Goal: Task Accomplishment & Management: Complete application form

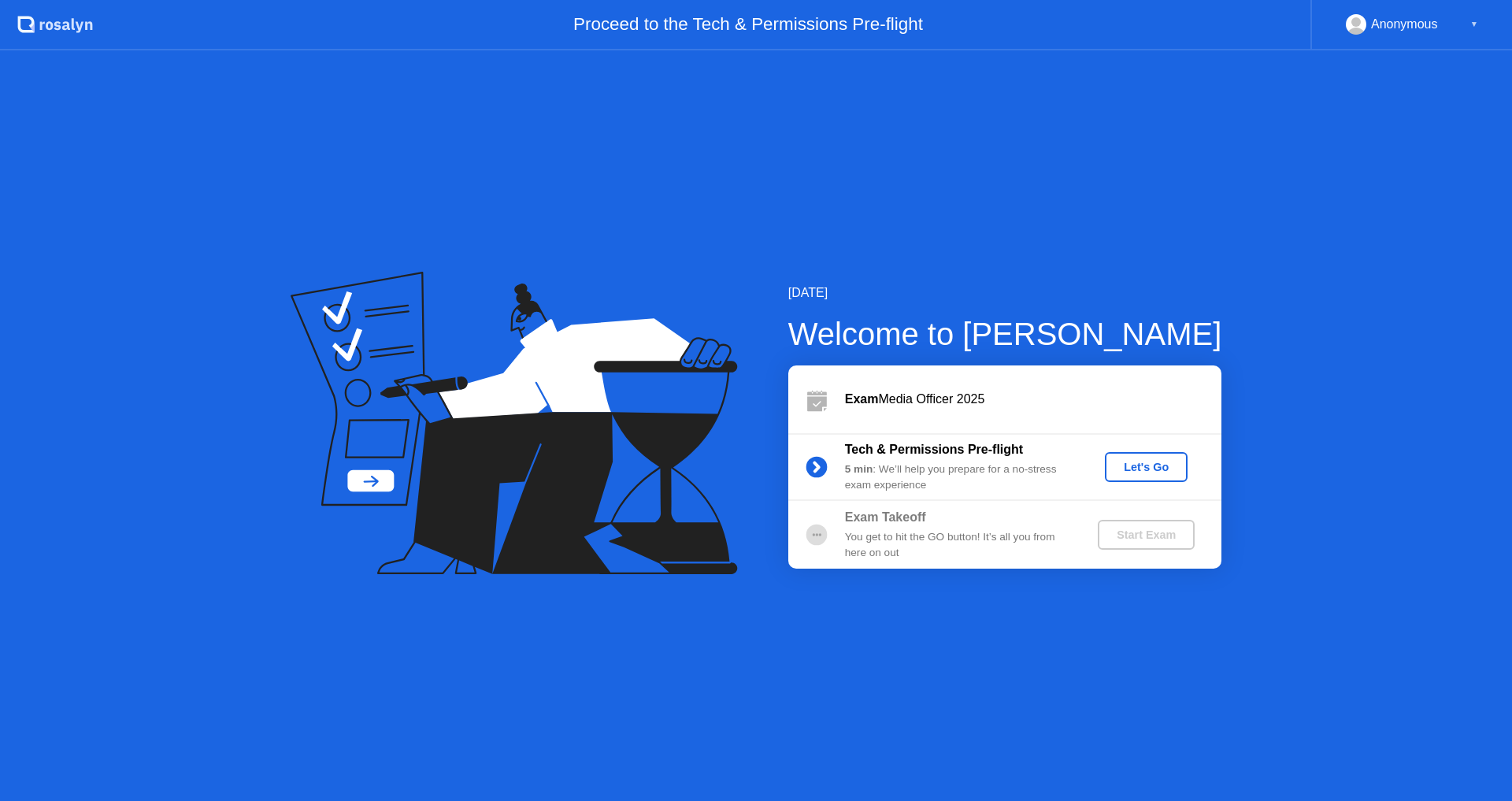
click at [1153, 460] on div "Let's Go" at bounding box center [1147, 467] width 70 height 13
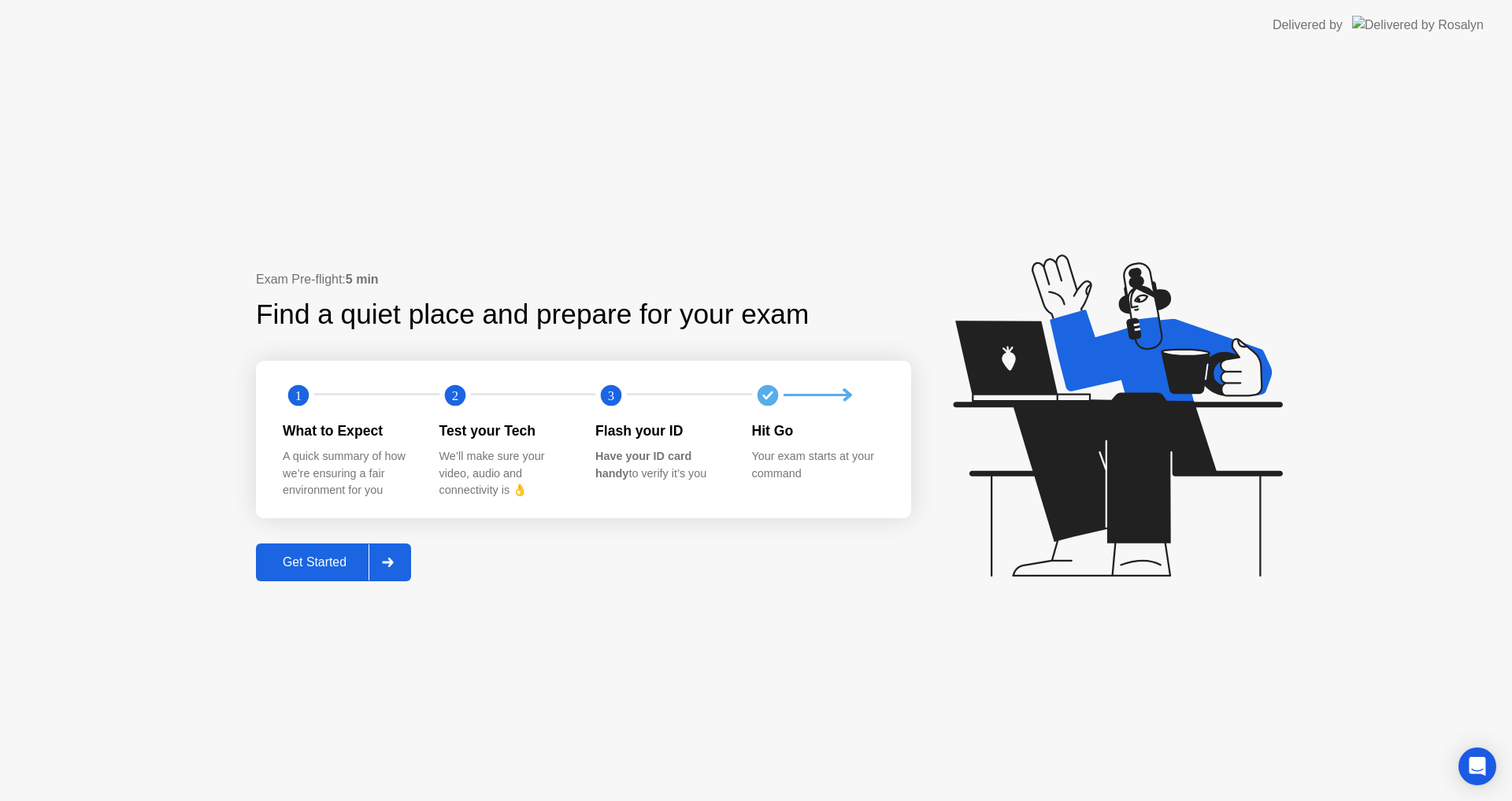
click at [333, 567] on div "Get Started" at bounding box center [314, 562] width 108 height 14
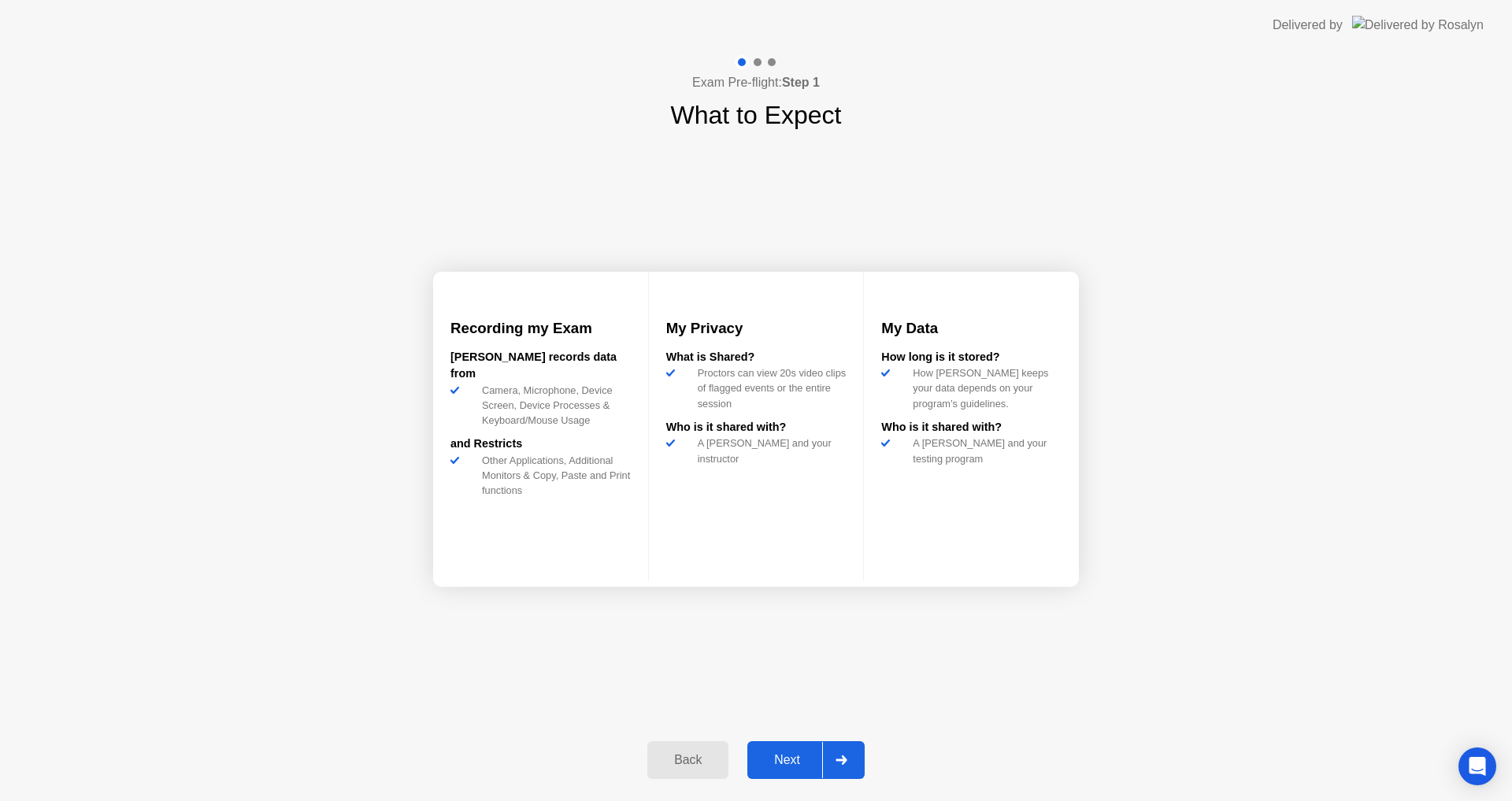
click at [798, 753] on div "Next" at bounding box center [788, 760] width 70 height 14
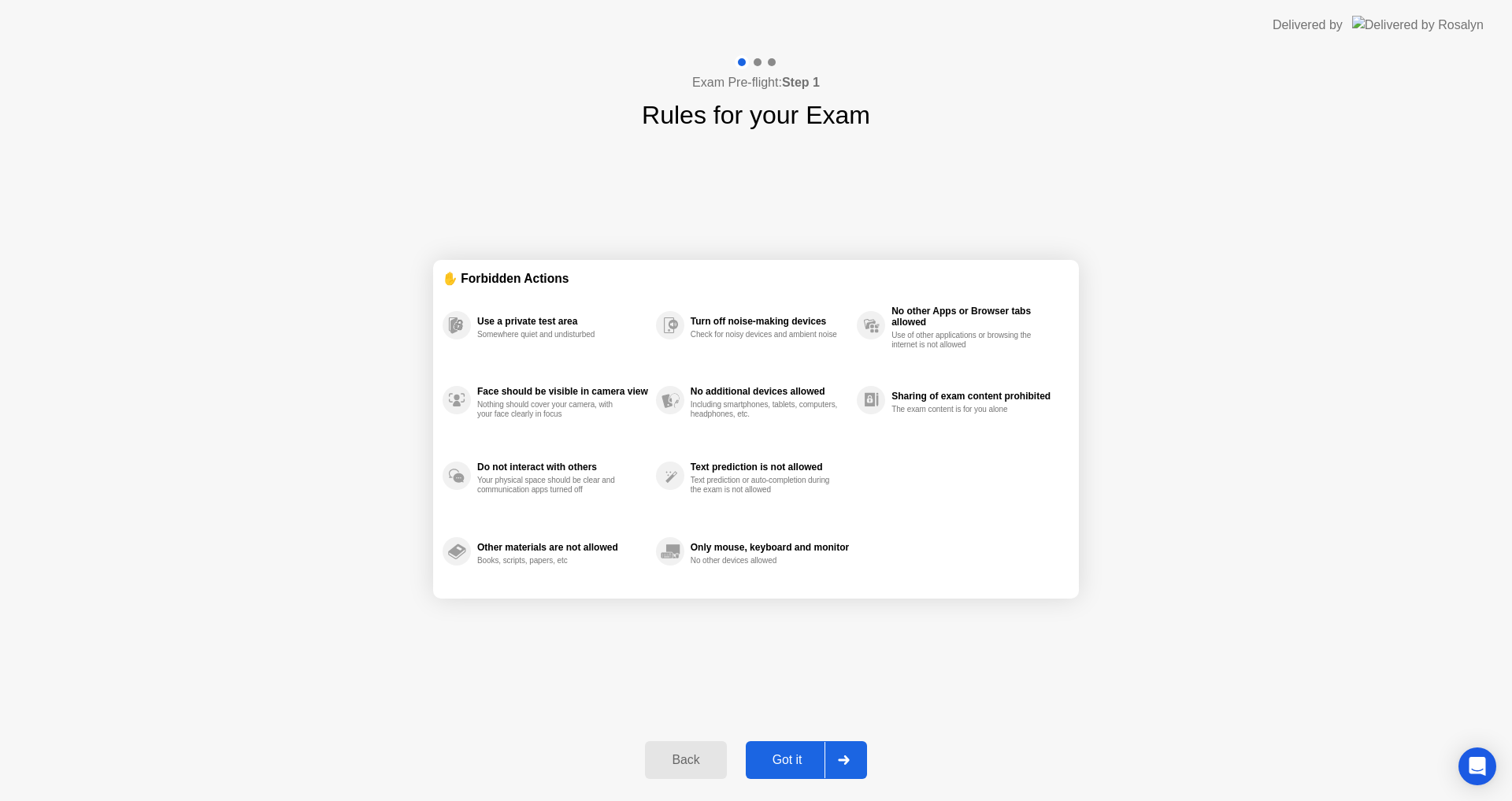
click at [793, 753] on div "Got it" at bounding box center [788, 760] width 74 height 14
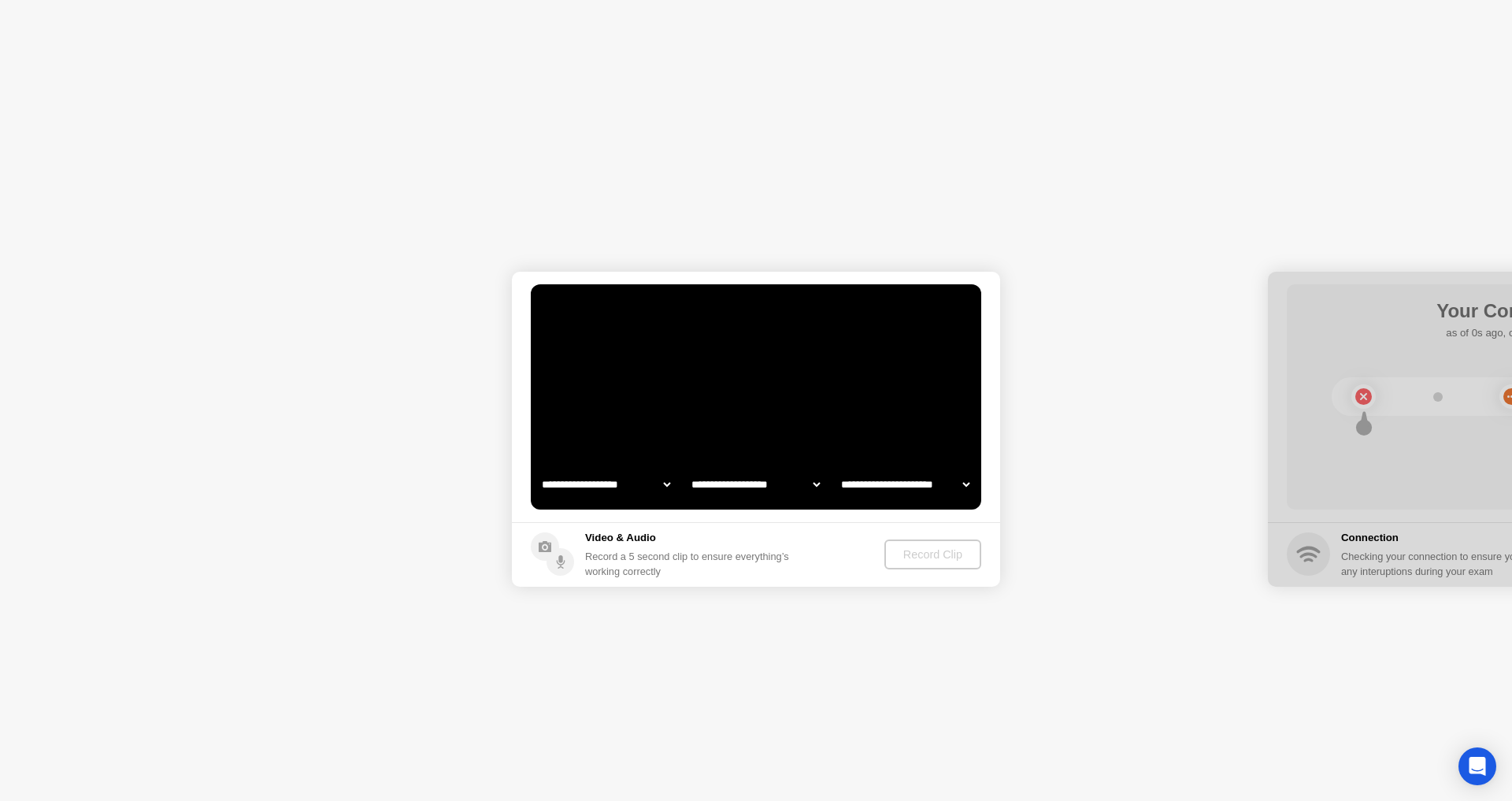
select select "**********"
select select "*******"
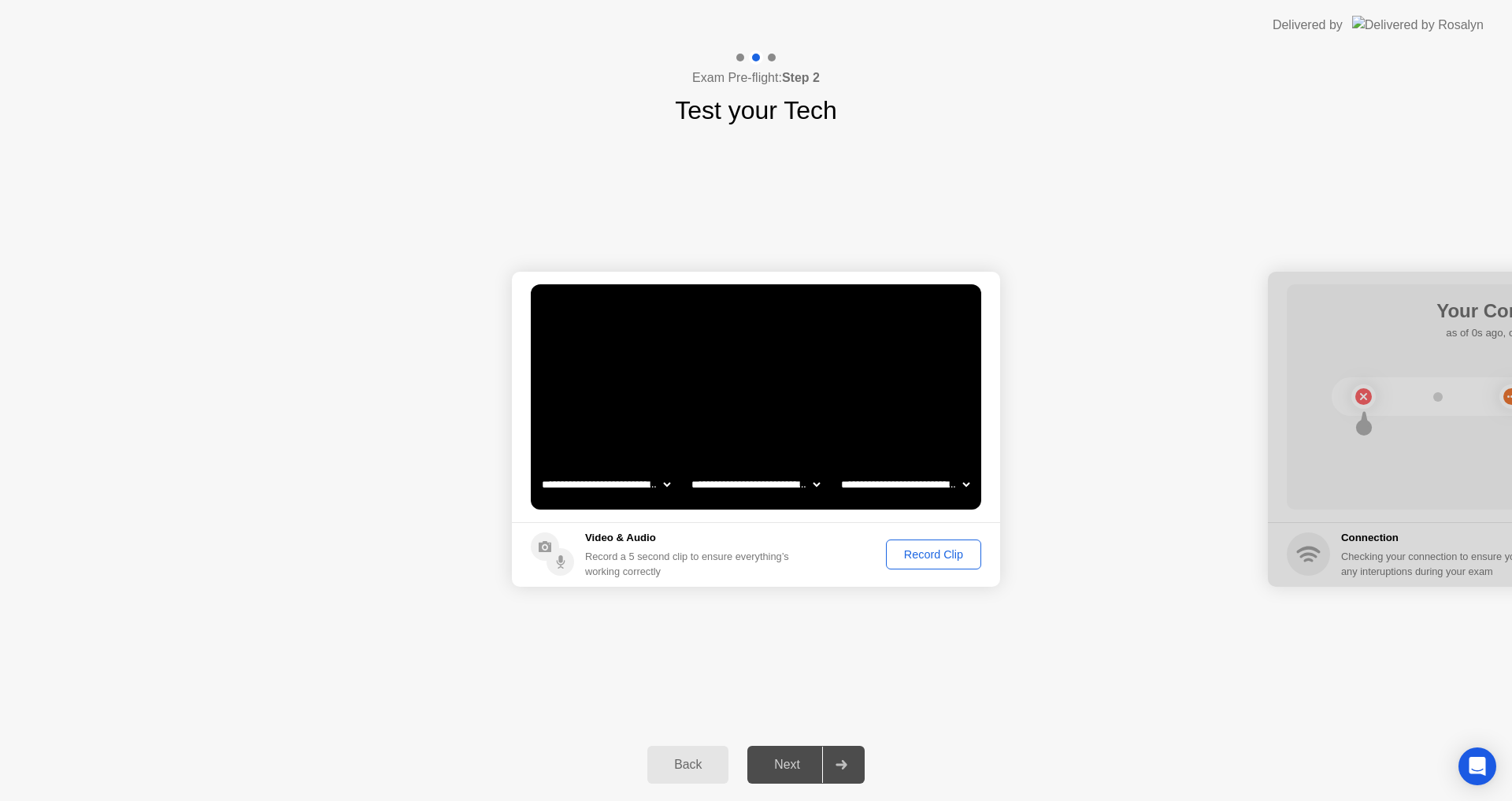
click at [923, 552] on div "Record Clip" at bounding box center [933, 555] width 84 height 13
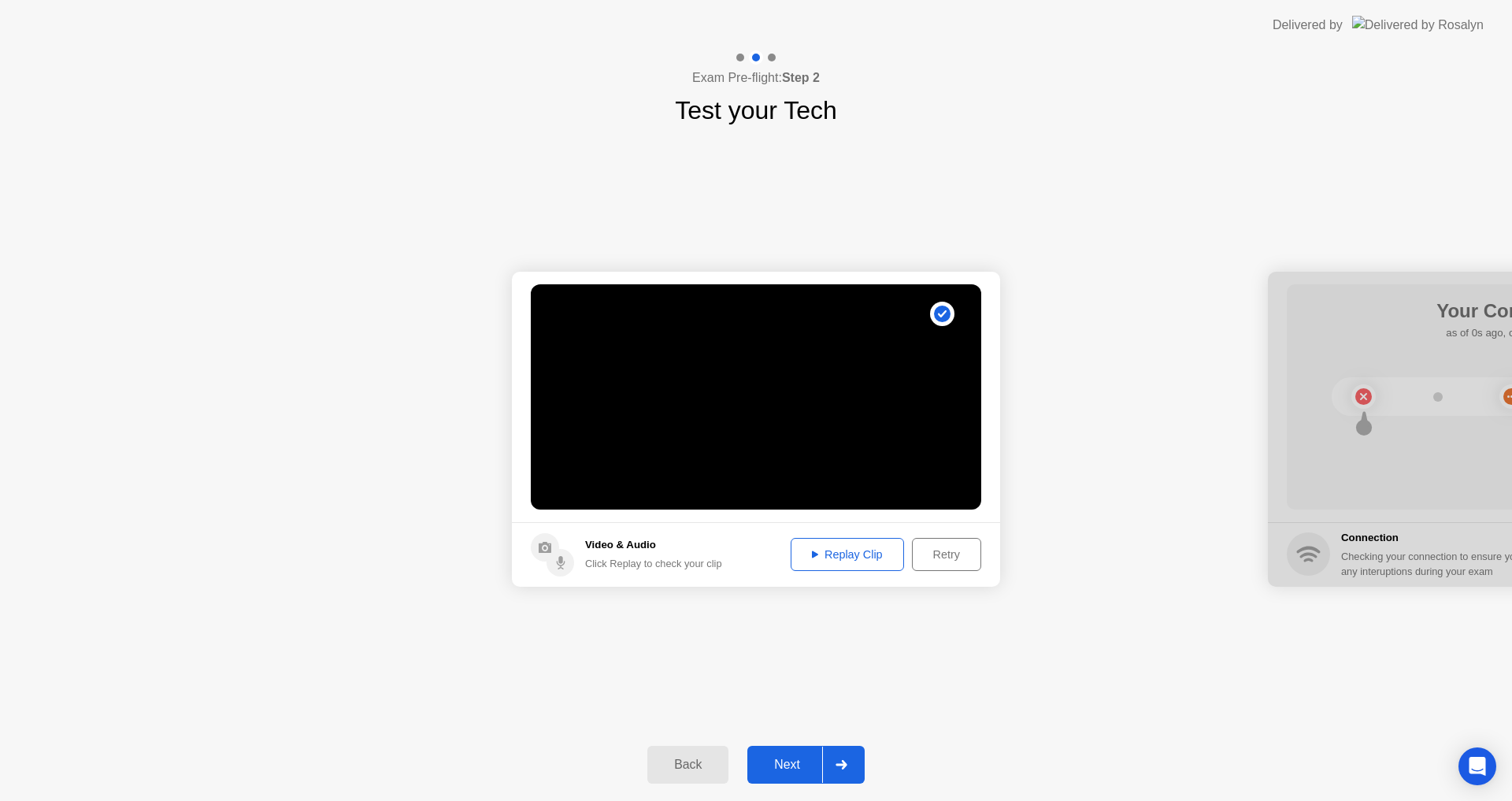
click at [936, 550] on div "Retry" at bounding box center [947, 555] width 58 height 13
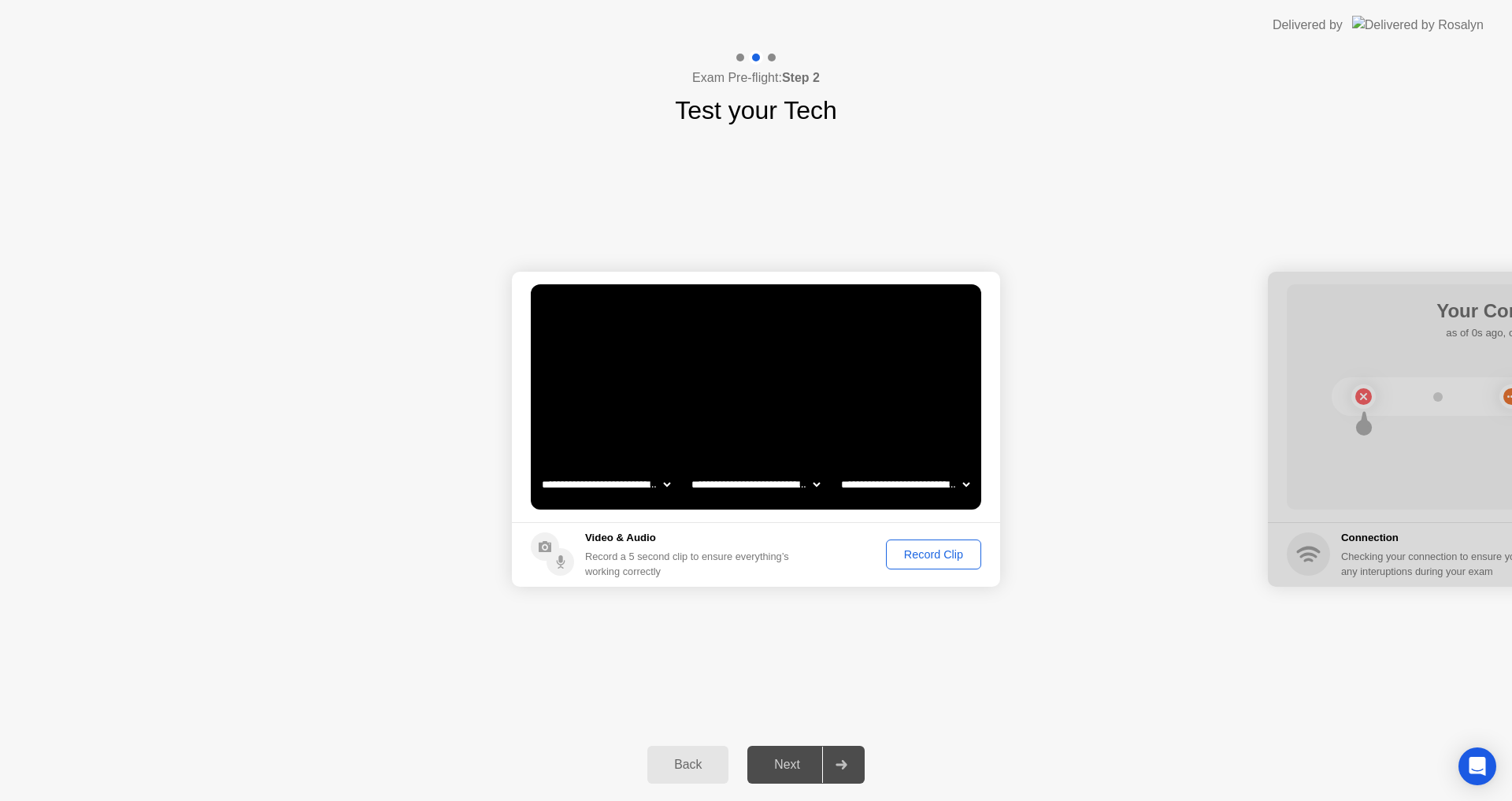
click at [931, 549] on div "Record Clip" at bounding box center [933, 555] width 84 height 13
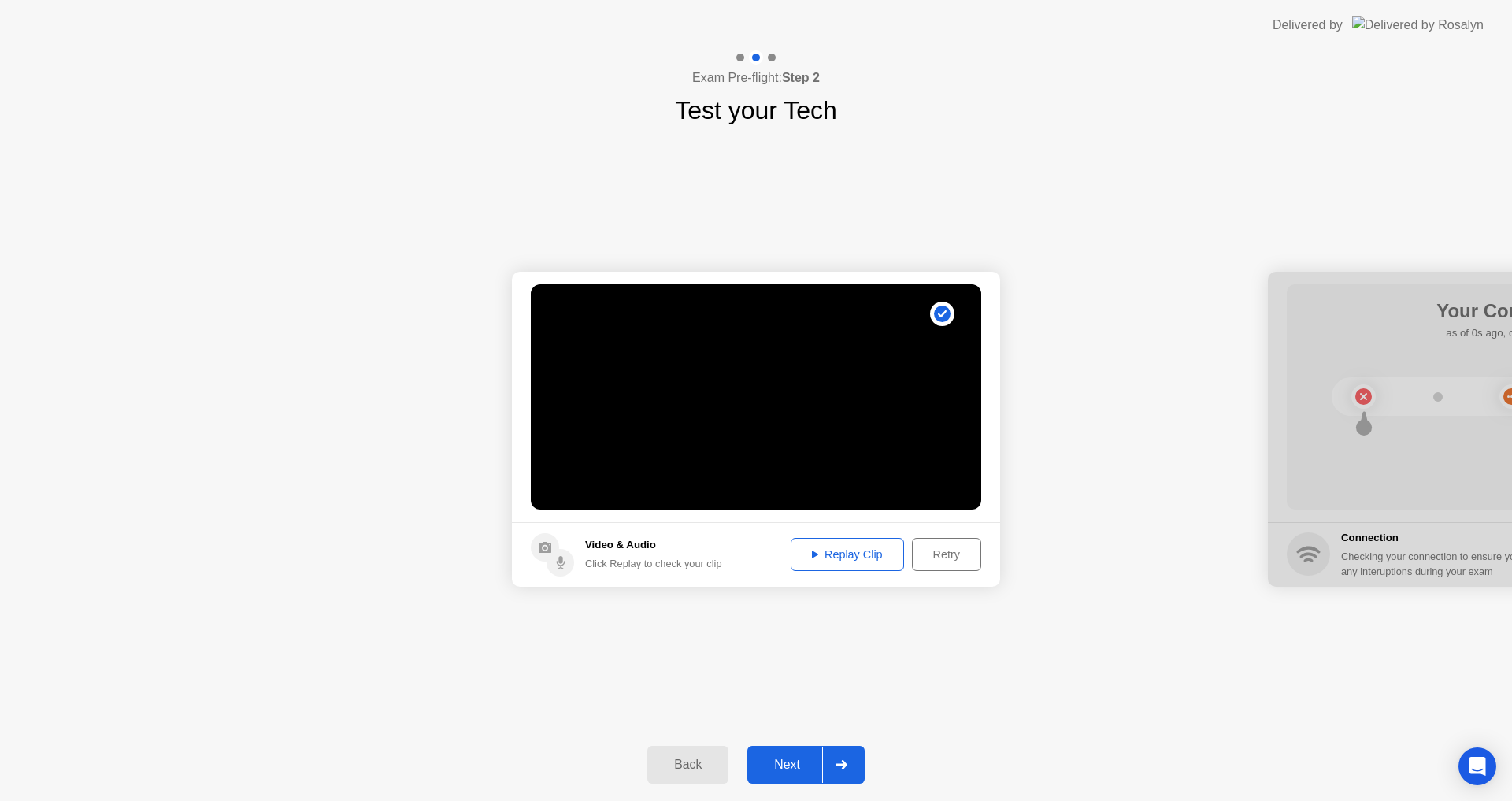
click at [808, 748] on button "Next" at bounding box center [806, 764] width 118 height 38
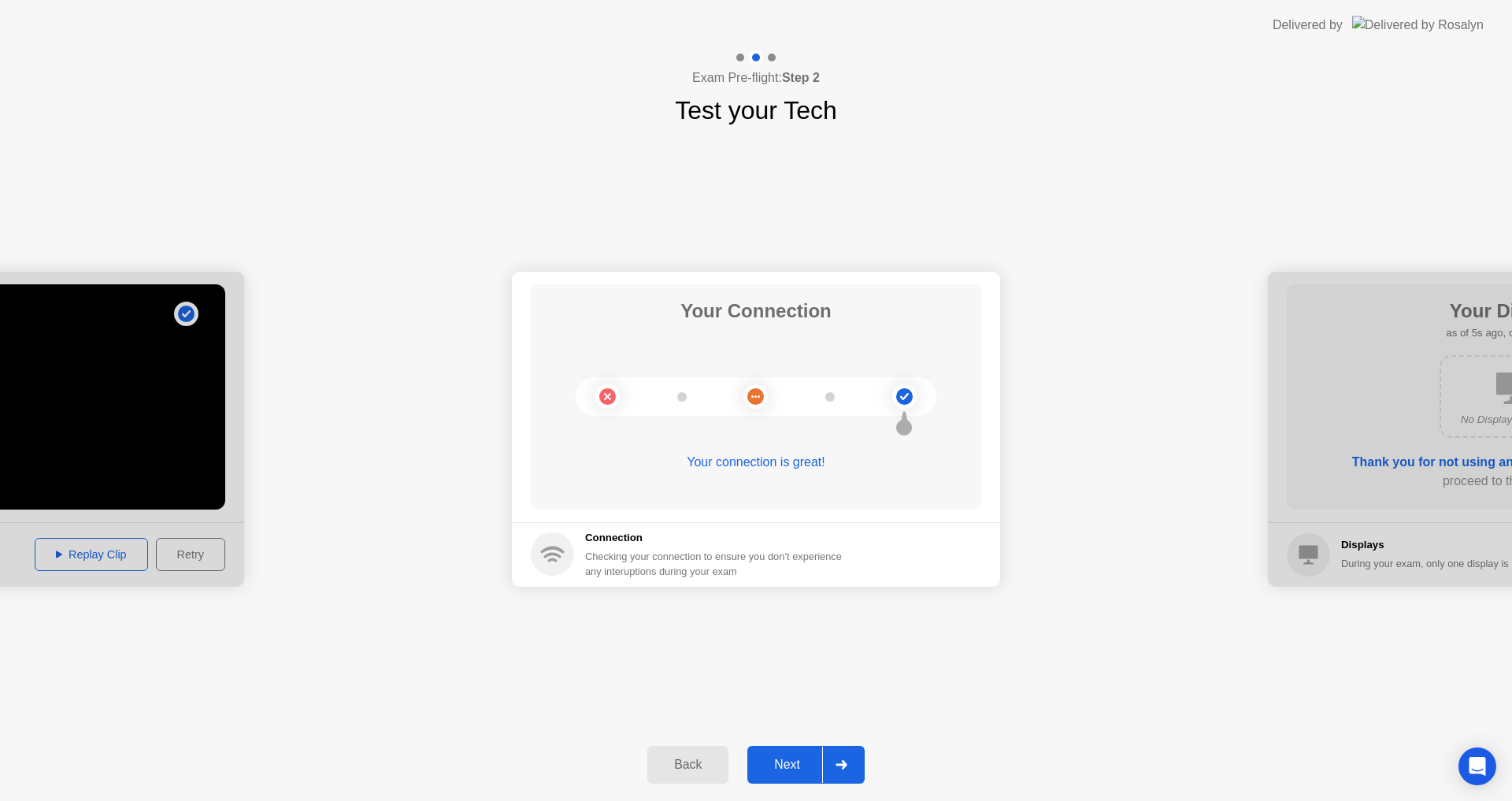
click at [784, 763] on div "Next" at bounding box center [788, 765] width 70 height 14
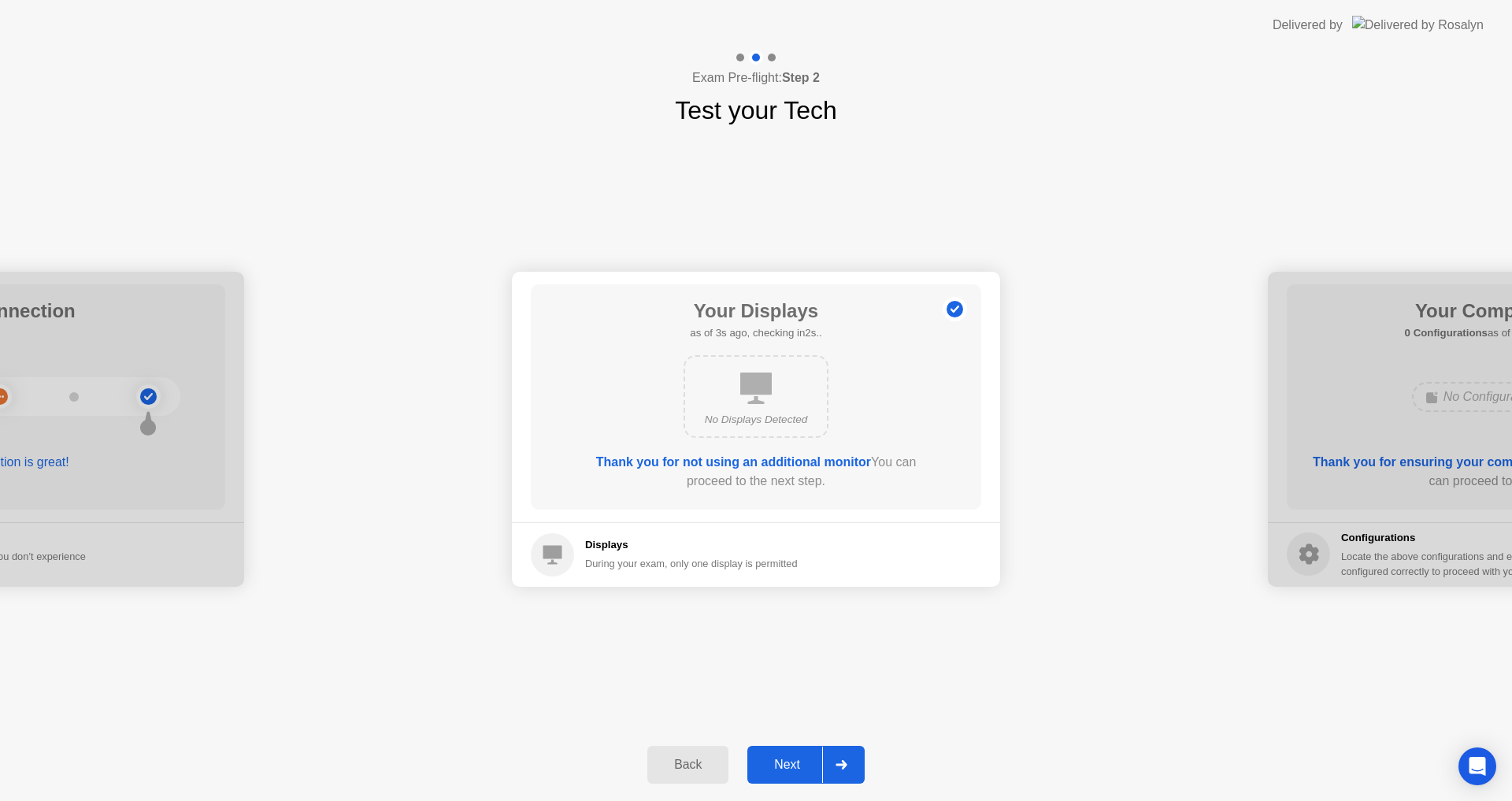
click at [791, 753] on button "Next" at bounding box center [806, 764] width 118 height 38
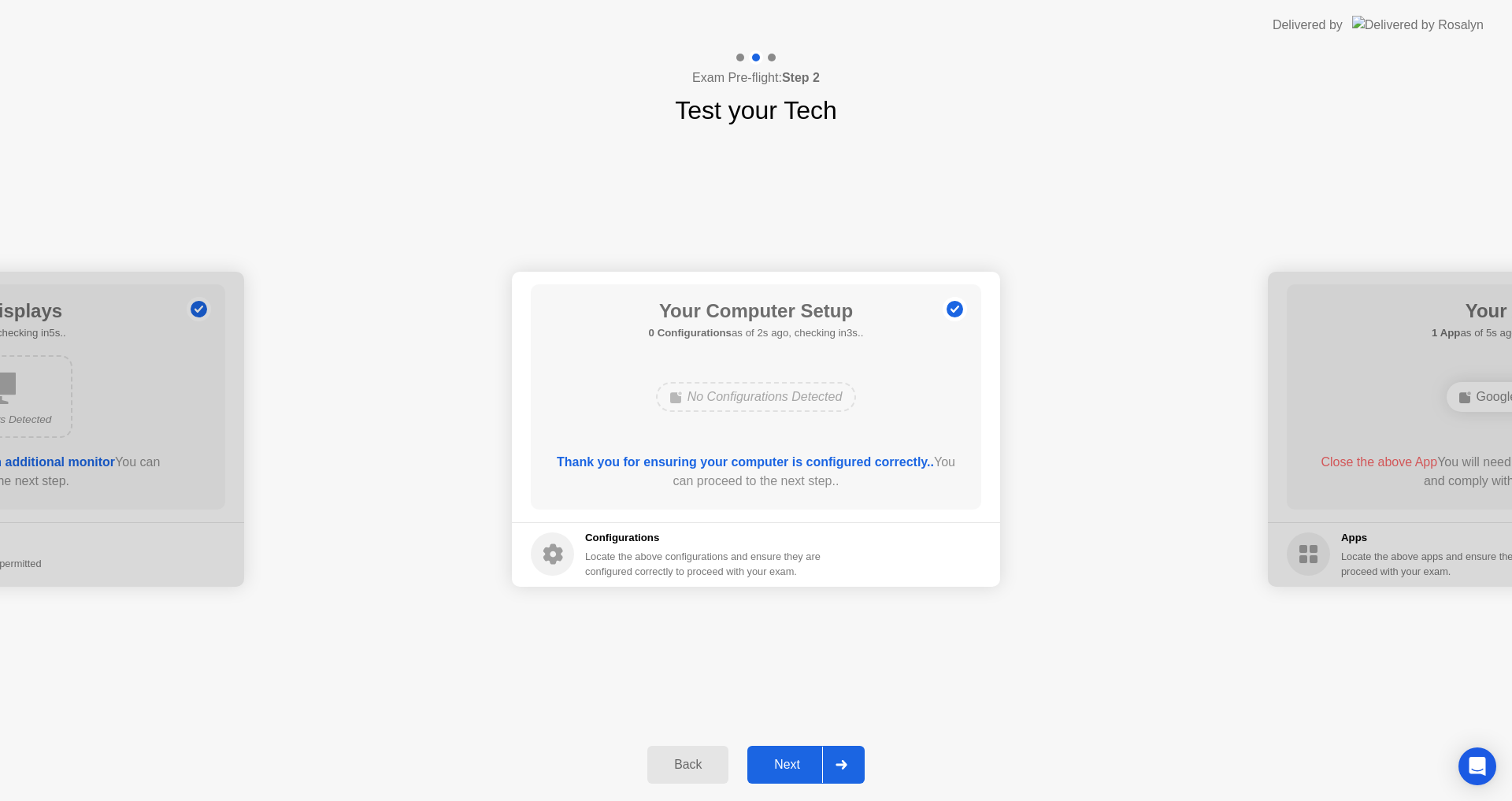
click at [783, 763] on div "Next" at bounding box center [788, 765] width 70 height 14
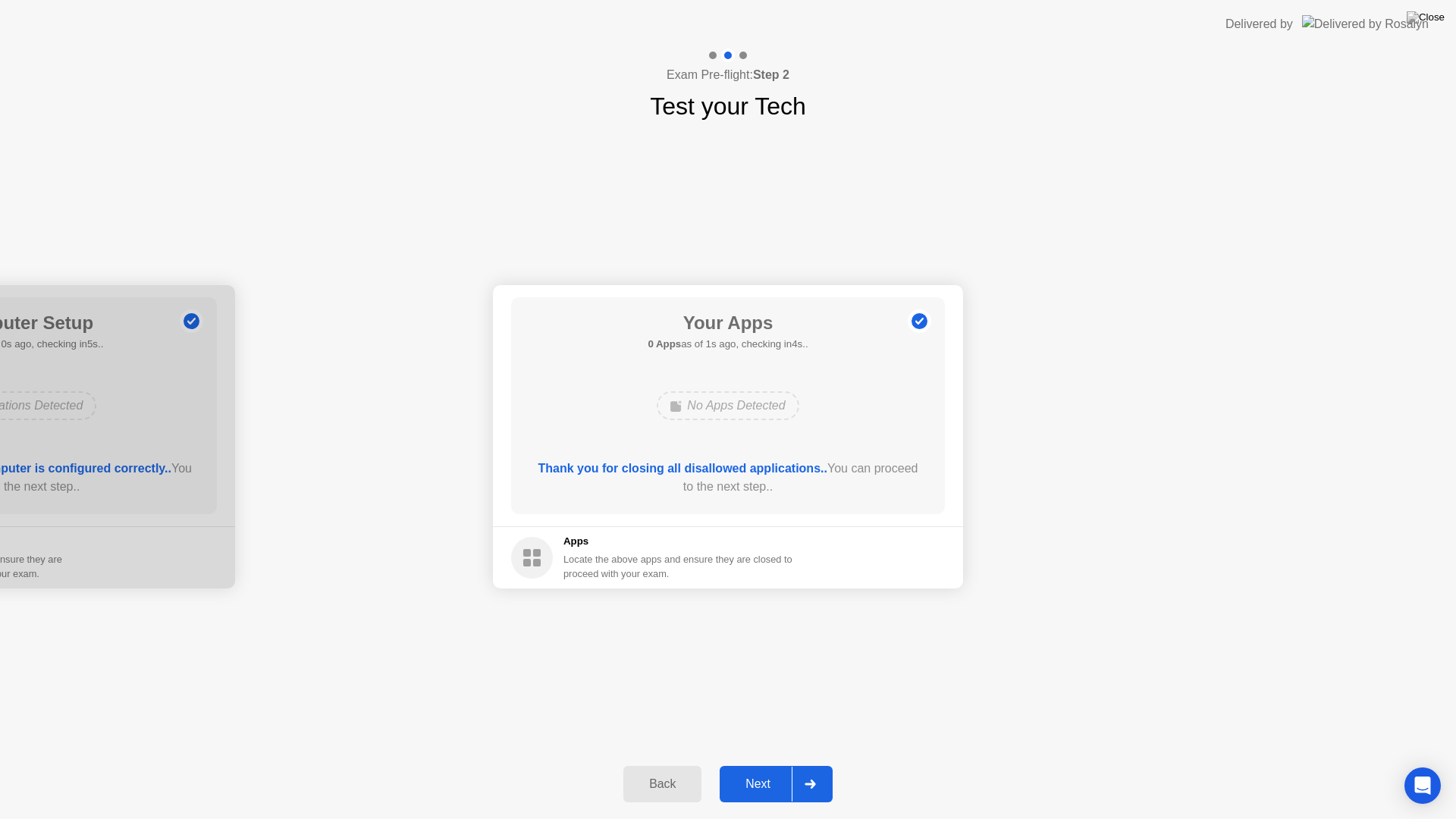
click at [759, 771] on div "Next" at bounding box center [758, 784] width 68 height 14
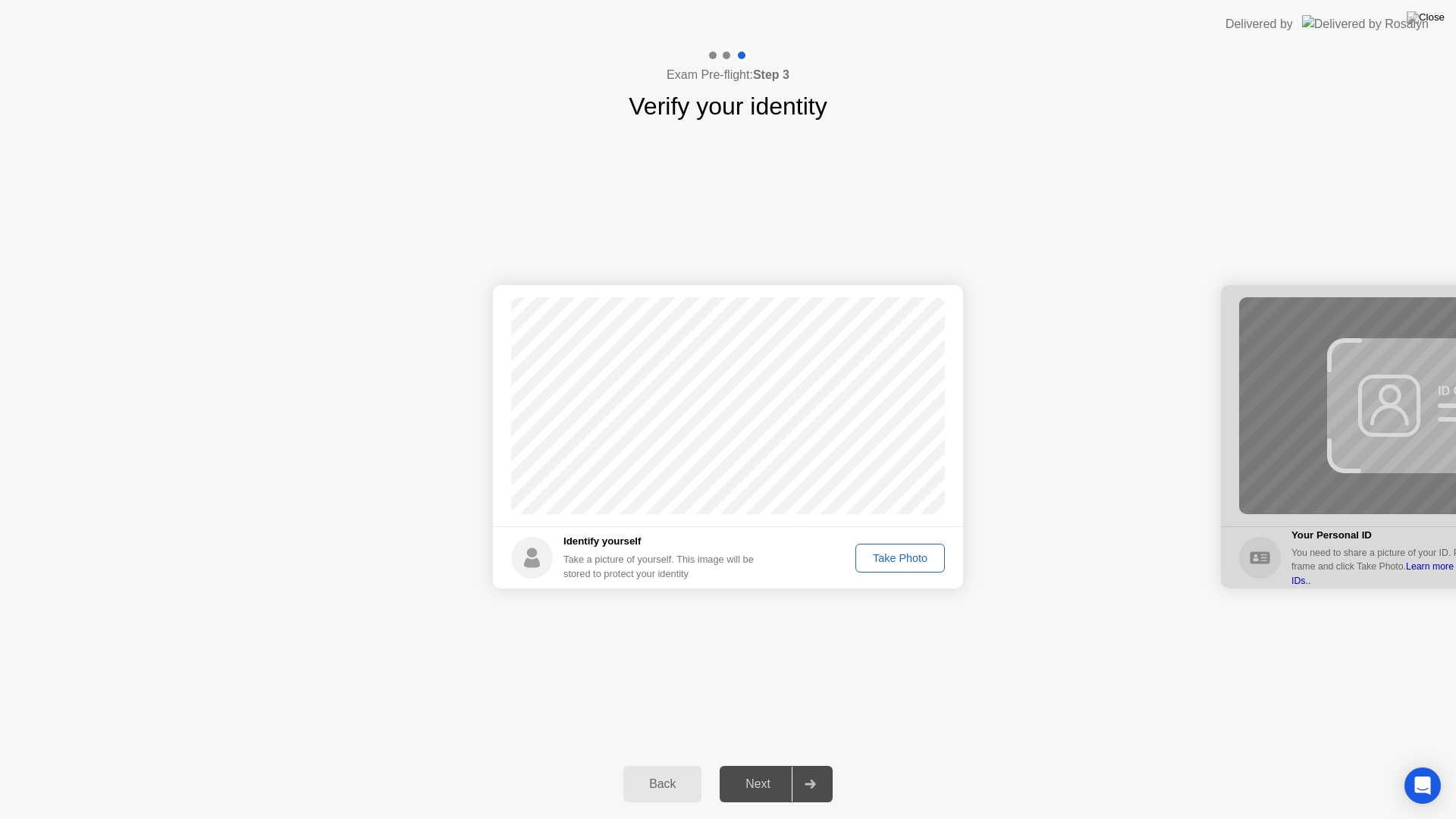
click at [907, 564] on div "Take Photo" at bounding box center [900, 558] width 79 height 12
click at [761, 771] on button "Next" at bounding box center [776, 784] width 113 height 36
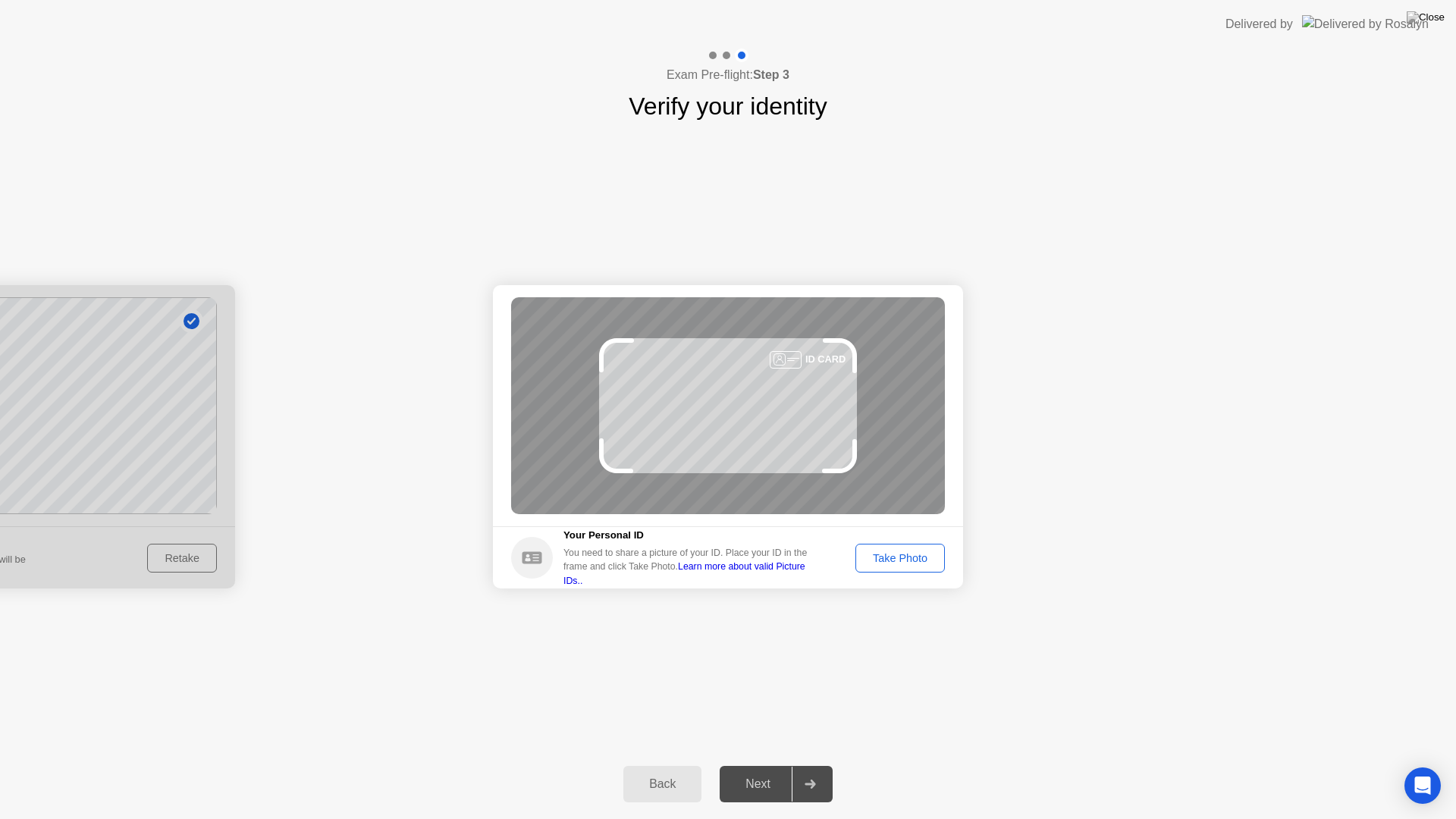
click at [915, 560] on div "Take Photo" at bounding box center [900, 558] width 79 height 12
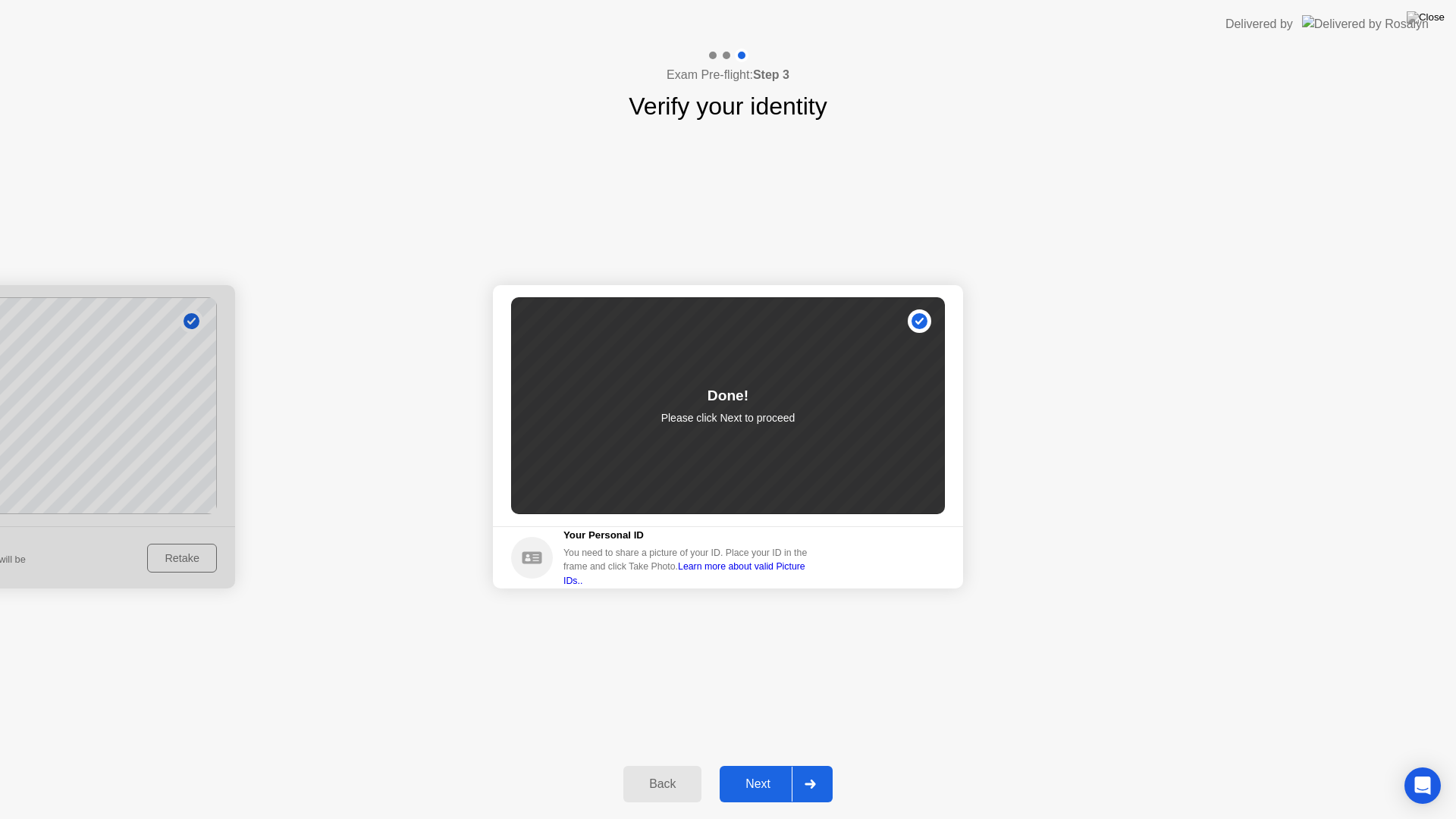
click at [761, 771] on div "Next" at bounding box center [758, 784] width 68 height 14
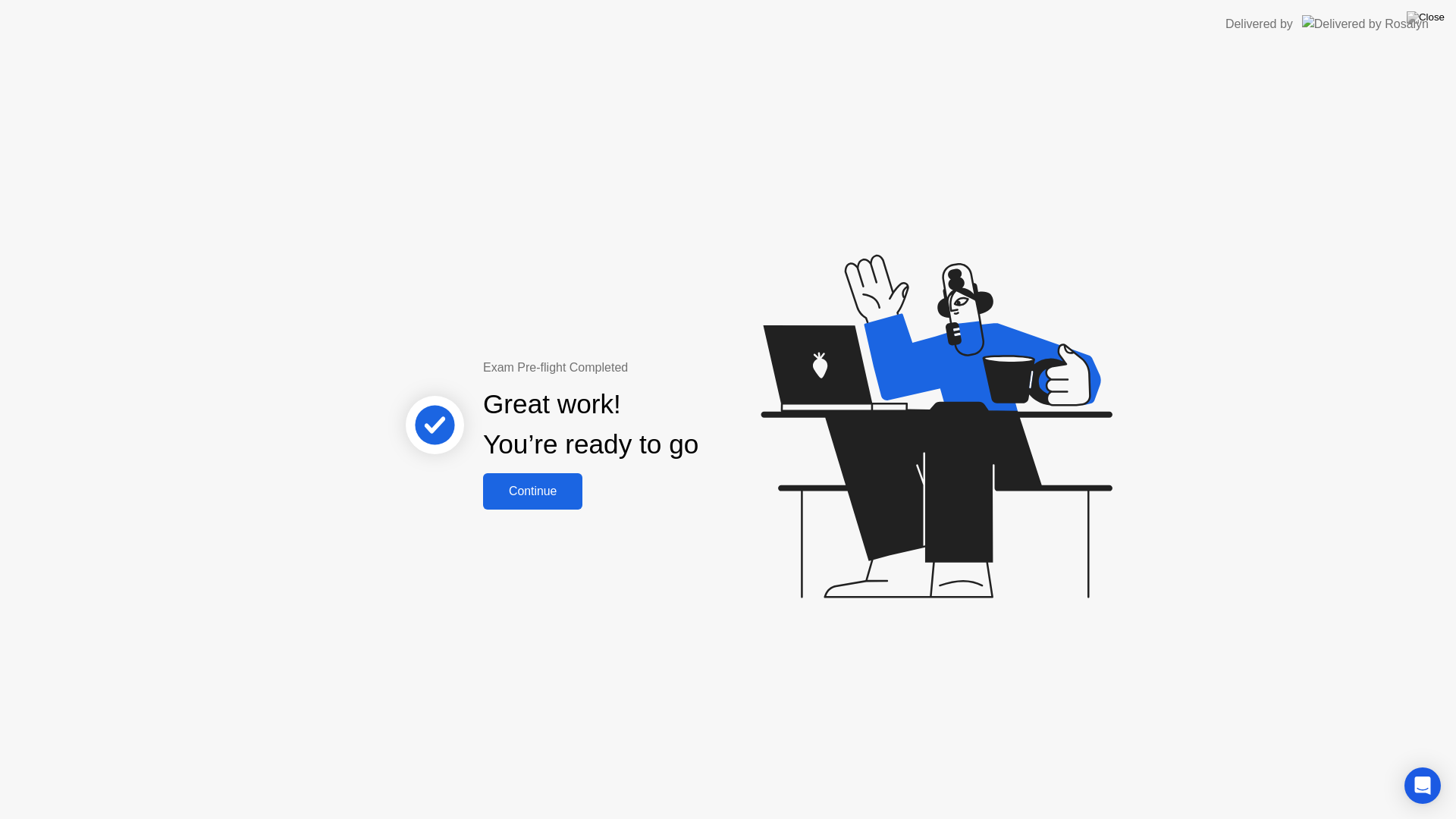
click at [527, 495] on div "Continue" at bounding box center [532, 491] width 90 height 14
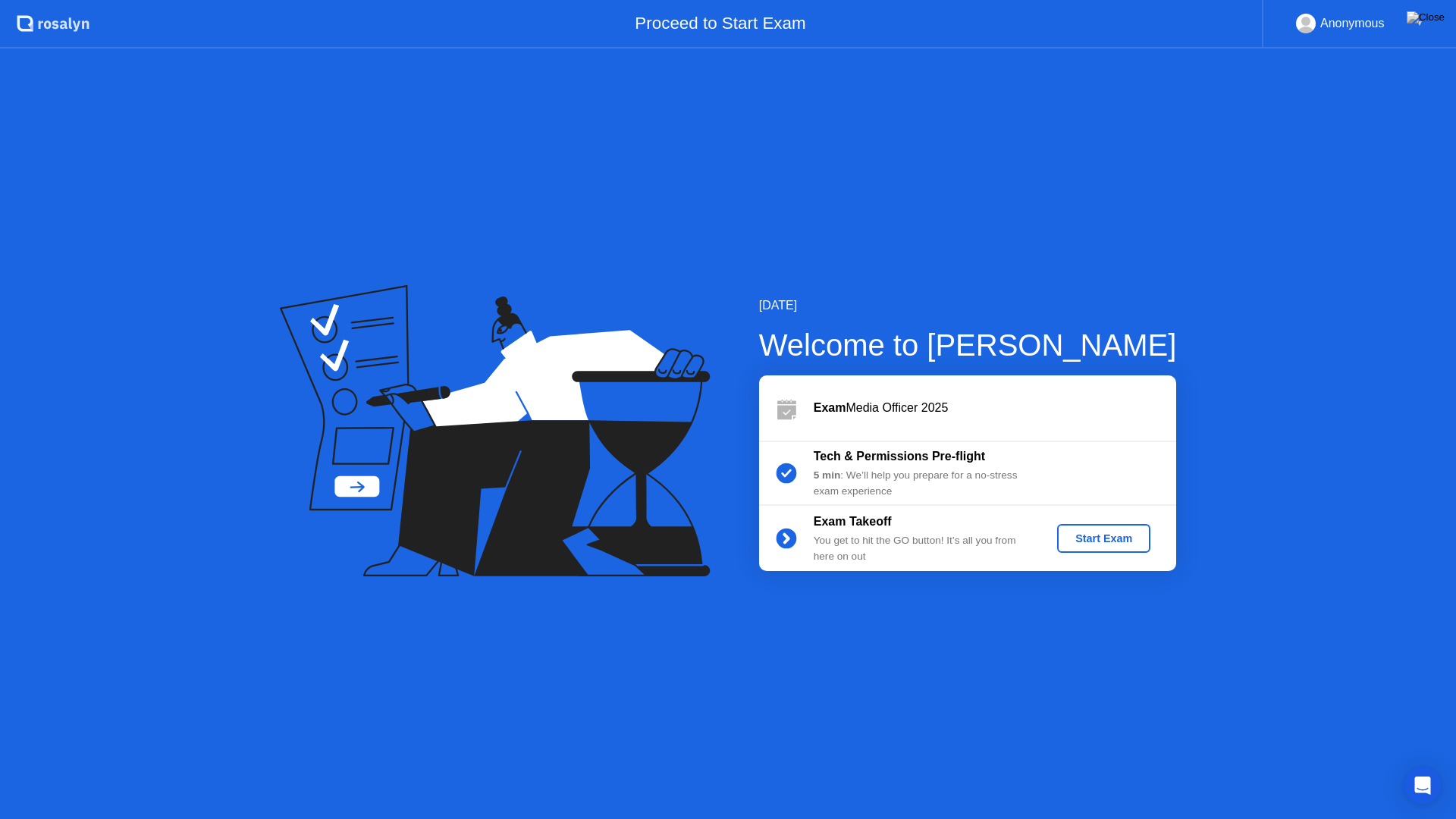
click at [1085, 537] on div "Start Exam" at bounding box center [1103, 538] width 81 height 12
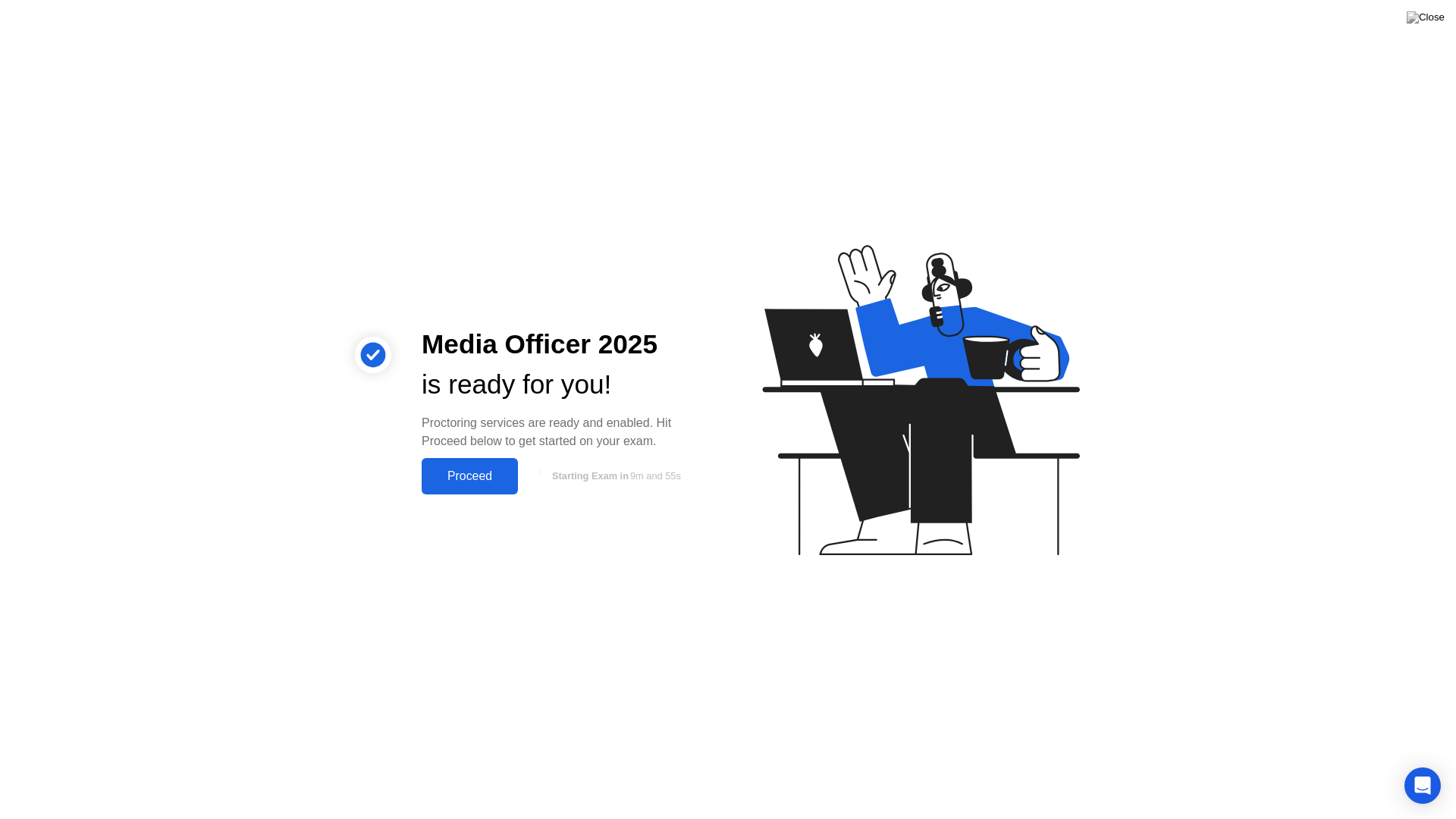
click at [487, 483] on div "Proceed" at bounding box center [470, 476] width 87 height 14
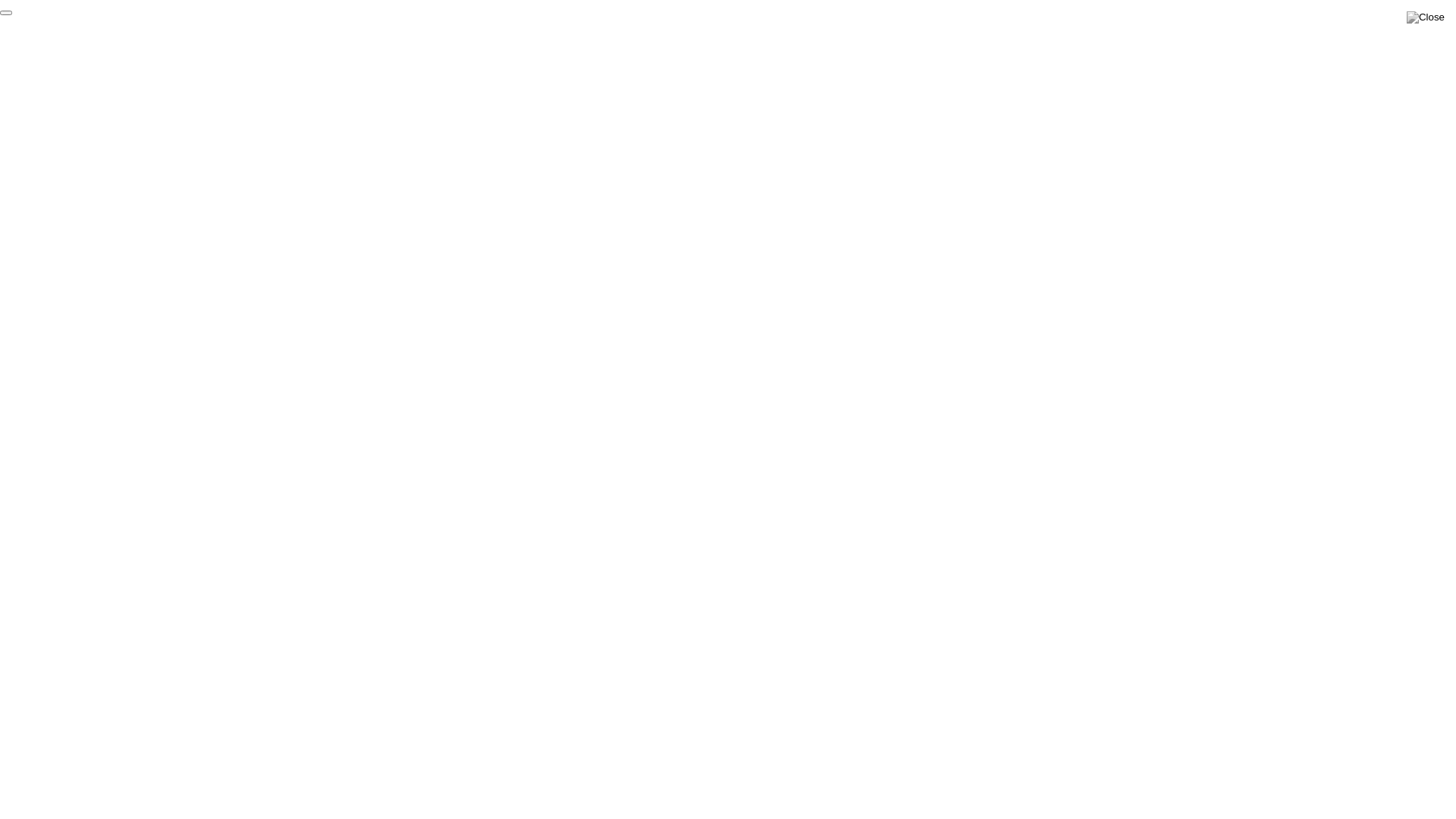
click div "End Proctoring Session"
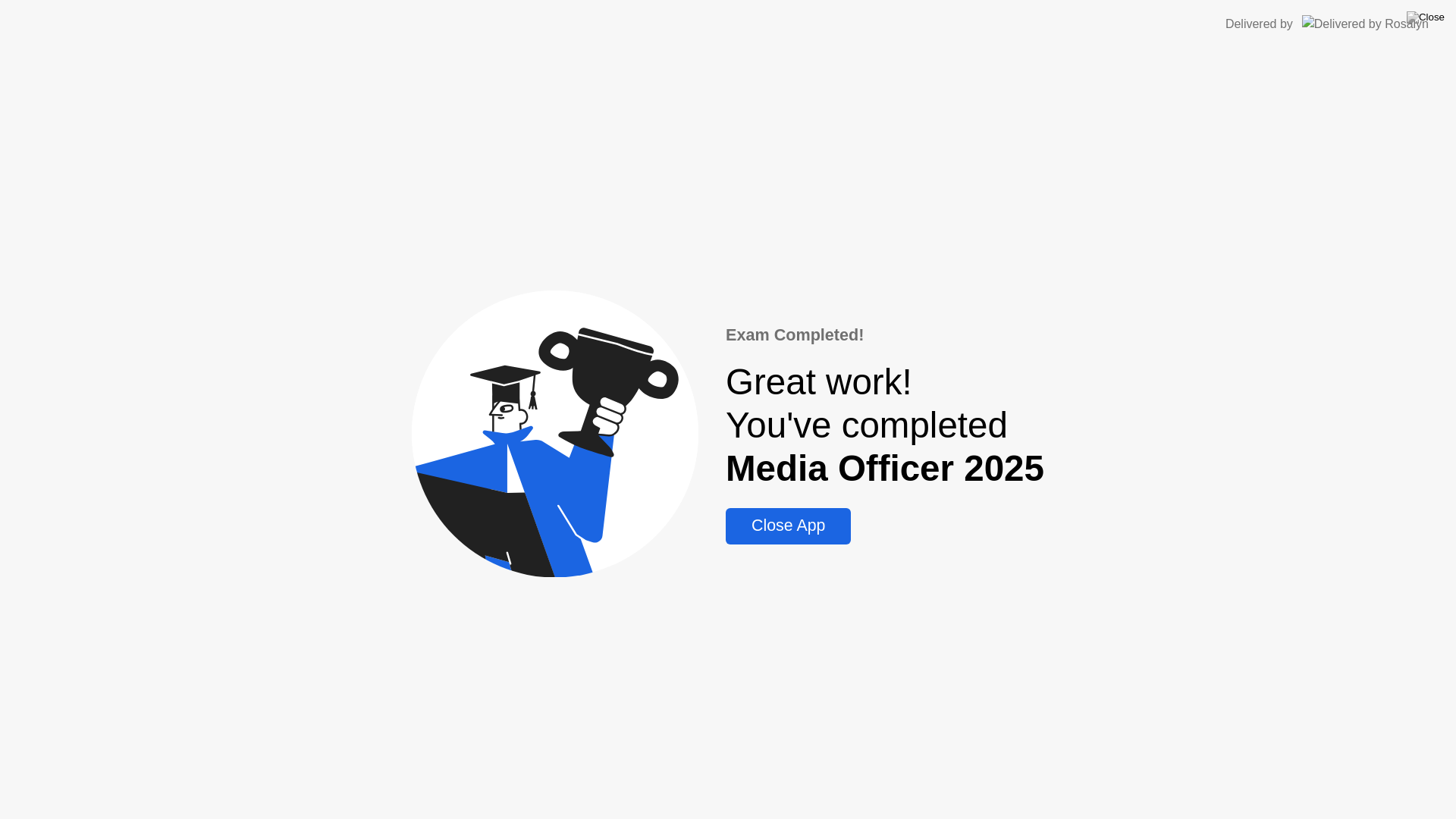
click at [800, 523] on div "Close App" at bounding box center [788, 526] width 116 height 19
